Goal: Information Seeking & Learning: Learn about a topic

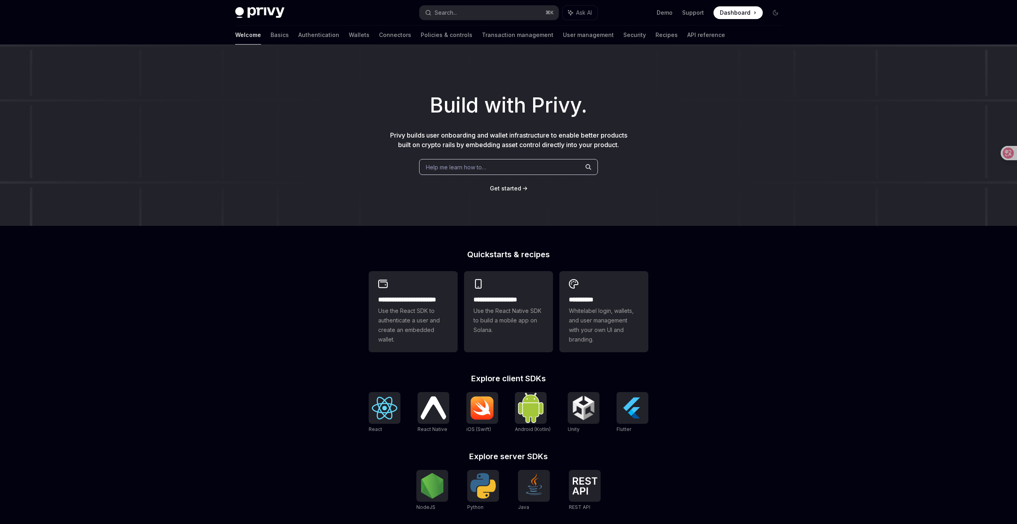
scroll to position [2, 0]
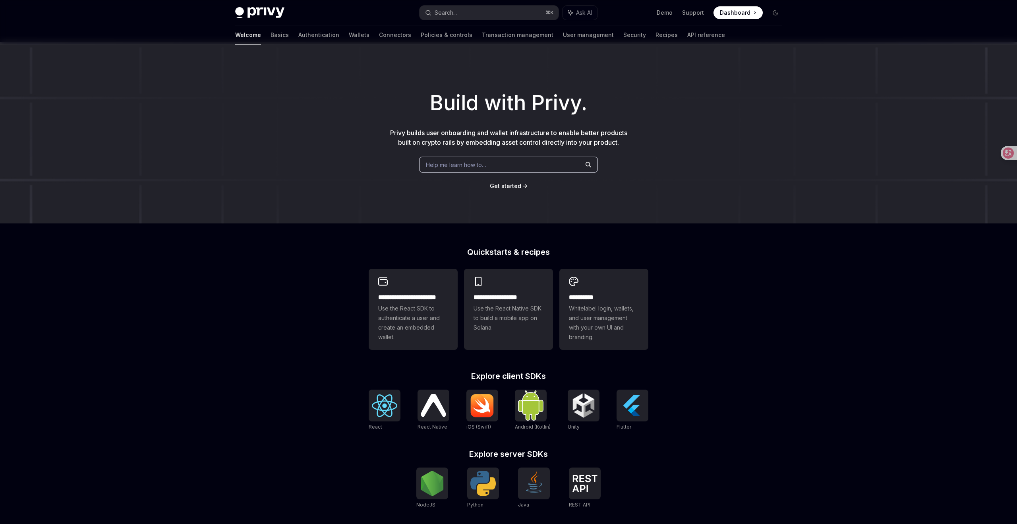
click at [742, 159] on div "Build with Privy. Privy builds user onboarding and wallet infrastructure to ena…" at bounding box center [508, 132] width 1017 height 181
type textarea "*"
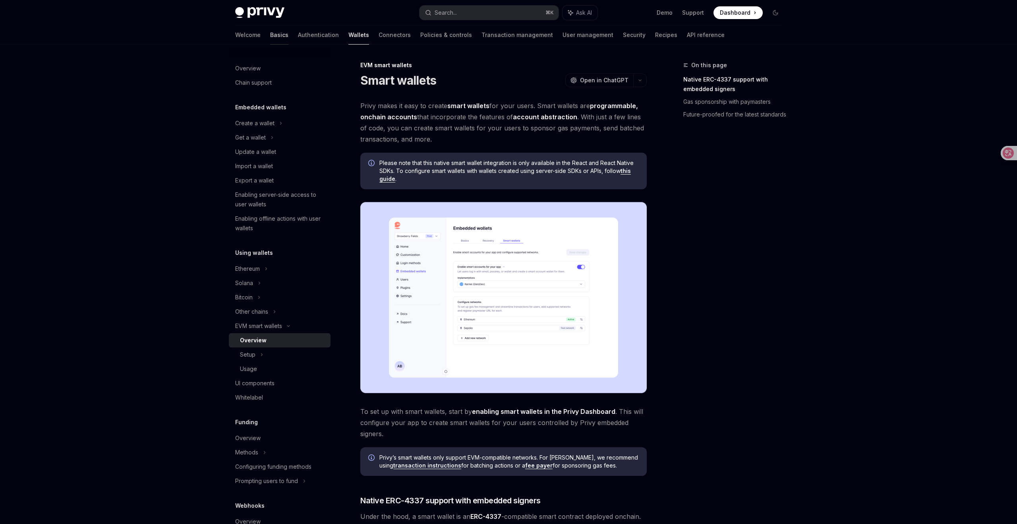
click at [270, 31] on link "Basics" at bounding box center [279, 34] width 18 height 19
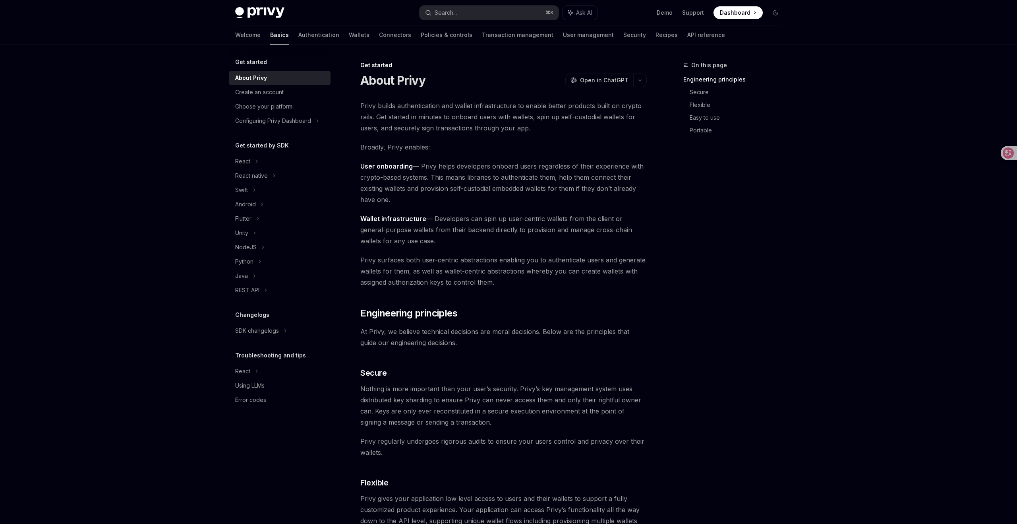
click at [249, 62] on h5 "Get started" at bounding box center [251, 62] width 32 height 10
click at [805, 248] on div "Privy Docs home page Search... ⌘ K Ask AI Demo Support Dashboard Dashboard Sear…" at bounding box center [508, 519] width 1017 height 1039
click at [1003, 152] on icon at bounding box center [1002, 153] width 7 height 6
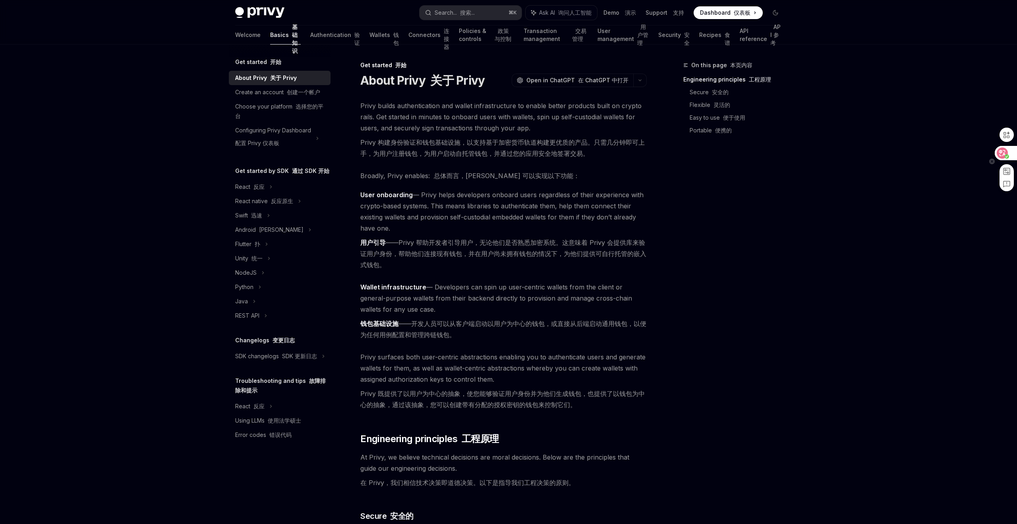
click at [1006, 152] on icon at bounding box center [1003, 153] width 8 height 8
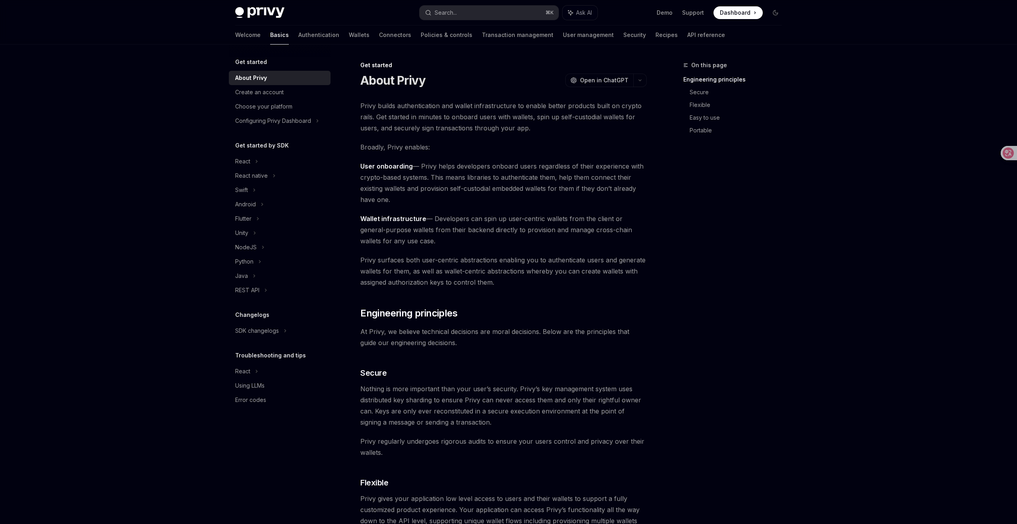
click at [921, 193] on div "Privy Docs home page Search... ⌘ K Ask AI Demo Support Dashboard Dashboard Sear…" at bounding box center [508, 519] width 1017 height 1039
click at [638, 80] on icon "button" at bounding box center [640, 80] width 10 height 3
click at [600, 80] on span "Open in ChatGPT" at bounding box center [604, 80] width 48 height 8
click at [680, 225] on div "On this page Engineering principles Secure Flexible Easy to use Portable" at bounding box center [728, 291] width 121 height 463
click at [1005, 150] on icon at bounding box center [1002, 153] width 7 height 6
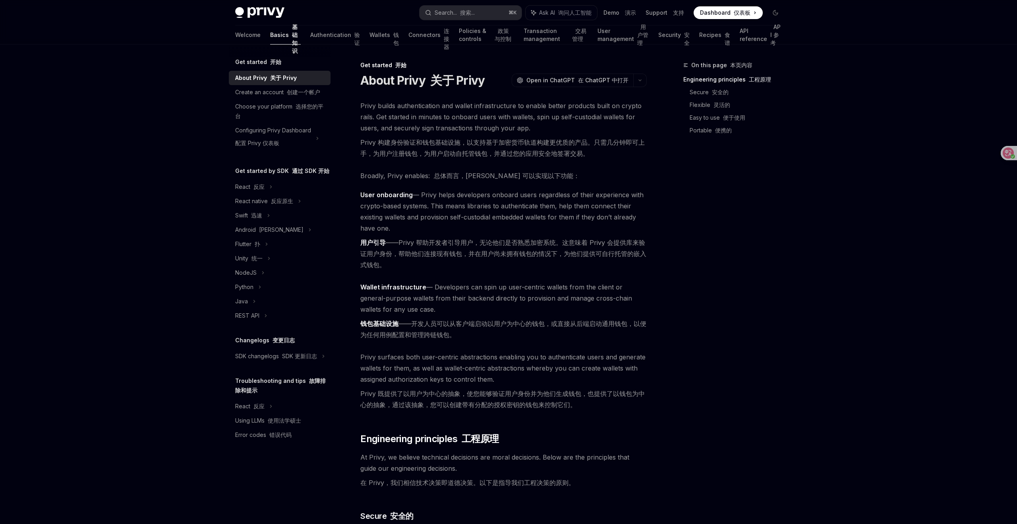
click at [768, 316] on div "On this page 本页内容 Engineering principles 工程原理 Secure 安全的 Flexible 灵活的 Easy to u…" at bounding box center [728, 291] width 121 height 463
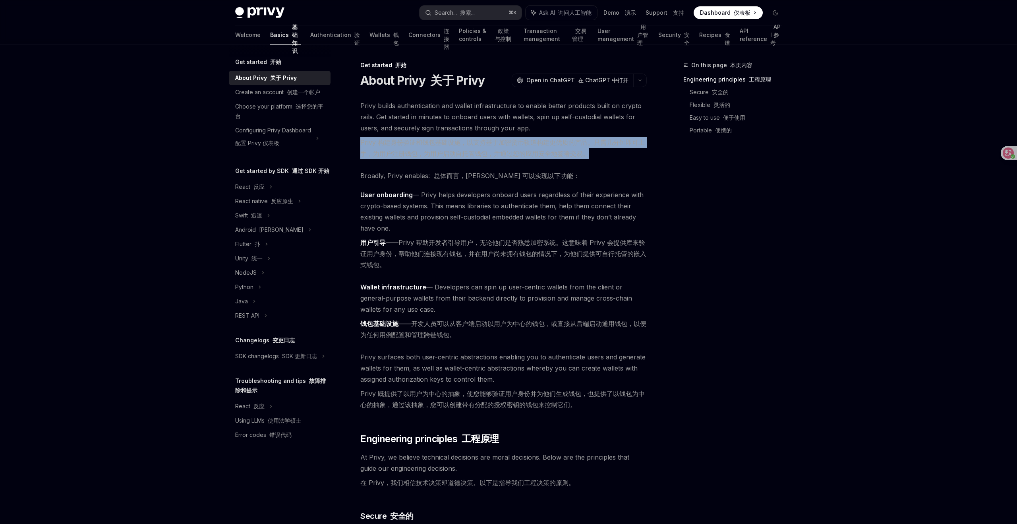
drag, startPoint x: 360, startPoint y: 142, endPoint x: 598, endPoint y: 157, distance: 238.1
click at [598, 157] on font "Privy 构建身份验证和钱包基础设施，以支持基于加密货币轨道构建更优质的产品。只需几分钟即可上手，为用户注册钱包，为用户启动自托管钱包，并通过您的应用安全地…" at bounding box center [503, 148] width 286 height 22
copy font "Privy 构建身份验证和钱包基础设施，以支持基于加密货币轨道构建更优质的产品。只需几分钟即可上手，为用户注册钱包，为用户启动自托管钱包，并通过您的应用安全地…"
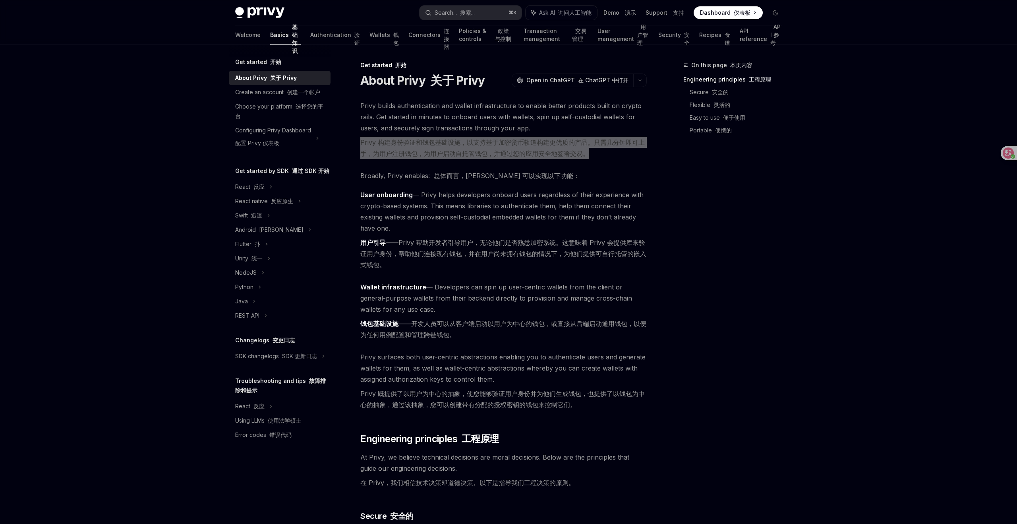
type textarea "*"
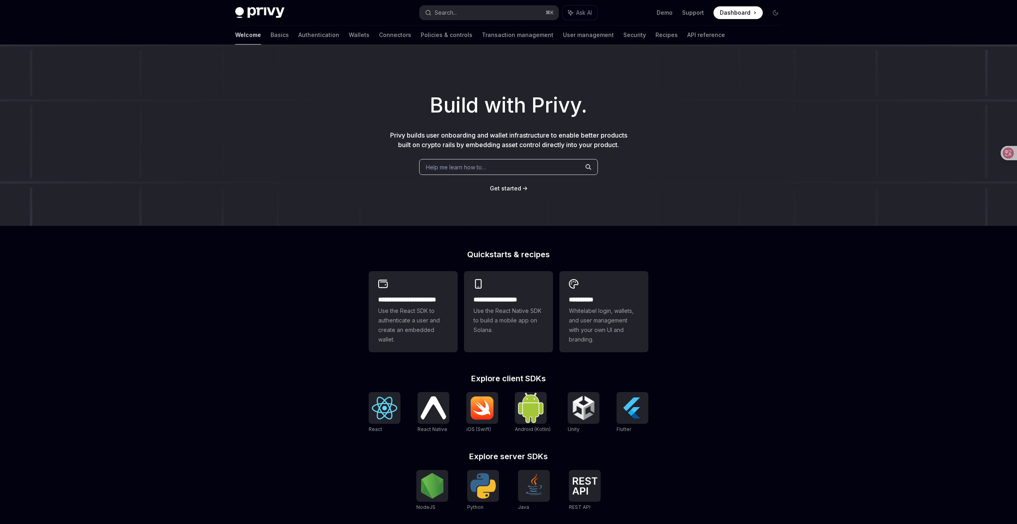
type textarea "*"
